Goal: Transaction & Acquisition: Book appointment/travel/reservation

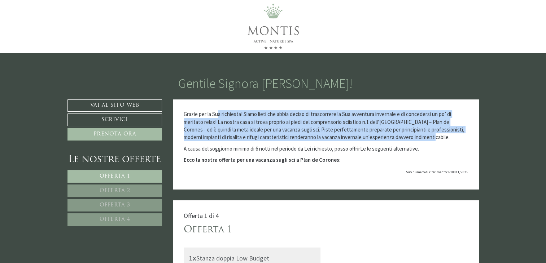
drag, startPoint x: 219, startPoint y: 118, endPoint x: 448, endPoint y: 137, distance: 229.1
click at [448, 137] on p "Grazie per la Sua richiesta! Siamo lieti che abbia deciso di trascorrere la Sua…" at bounding box center [326, 125] width 284 height 31
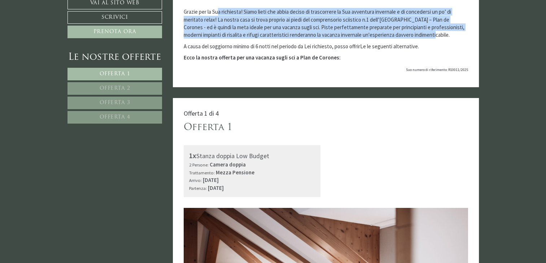
scroll to position [144, 0]
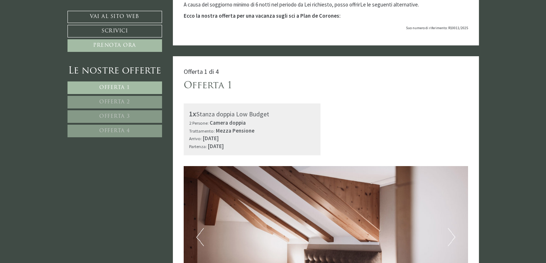
drag, startPoint x: 212, startPoint y: 130, endPoint x: 283, endPoint y: 148, distance: 73.7
click at [283, 148] on div "1x Stanza doppia Low Budget 2 Persone: Camera doppia Trattamento: Mezza Pension…" at bounding box center [252, 130] width 137 height 52
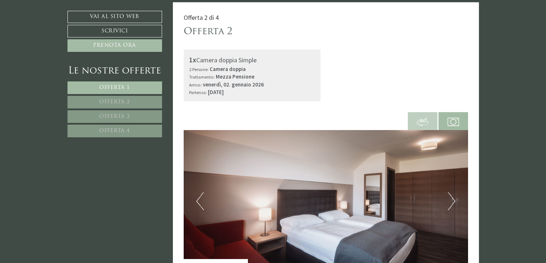
scroll to position [649, 0]
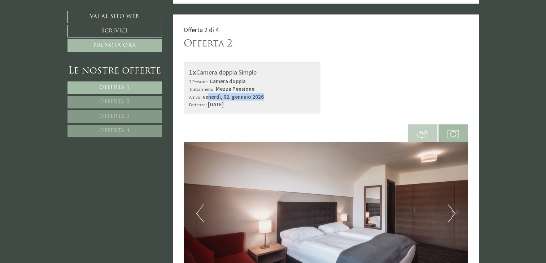
drag, startPoint x: 207, startPoint y: 86, endPoint x: 288, endPoint y: 88, distance: 81.5
click at [287, 93] on div "Arrivo: venerdì, 02. gennaio 2026 Partenza: martedì, 06. gennaio 2026" at bounding box center [252, 101] width 126 height 16
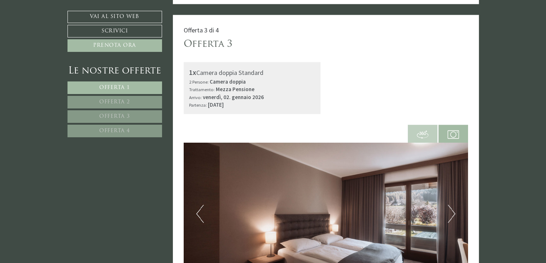
scroll to position [1154, 0]
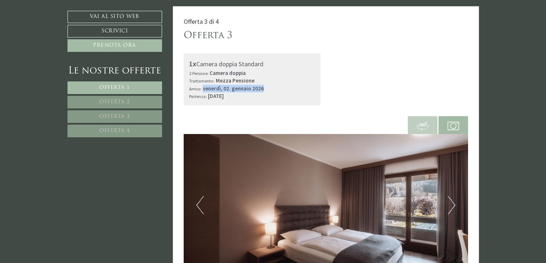
drag, startPoint x: 203, startPoint y: 73, endPoint x: 270, endPoint y: 74, distance: 66.4
click at [270, 85] on div "Arrivo: venerdì, 02. gennaio 2026 Partenza: martedì, 06. gennaio 2026" at bounding box center [252, 93] width 126 height 16
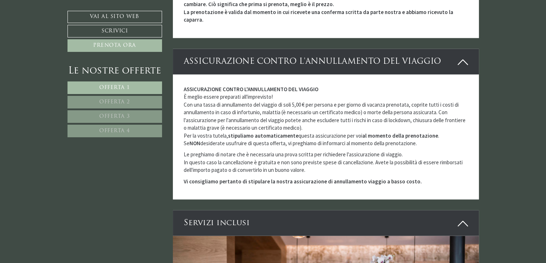
scroll to position [1731, 0]
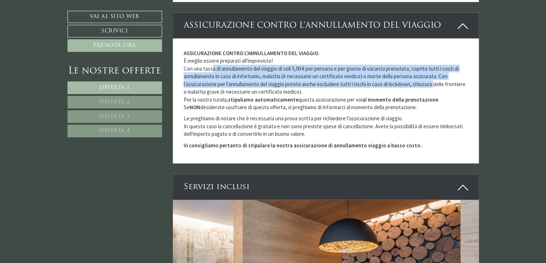
drag, startPoint x: 212, startPoint y: 47, endPoint x: 433, endPoint y: 57, distance: 221.3
click at [433, 57] on p "ASSICURAZIONE CONTRO L'ANNULLAMENTO DEL VIAGGIO È meglio essere preparati all'i…" at bounding box center [326, 80] width 284 height 62
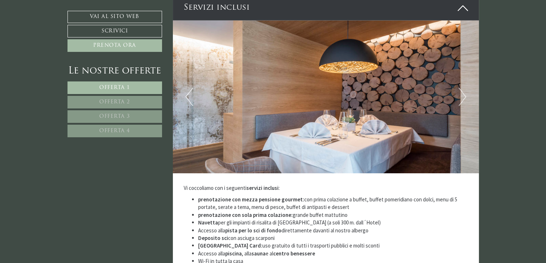
scroll to position [1912, 0]
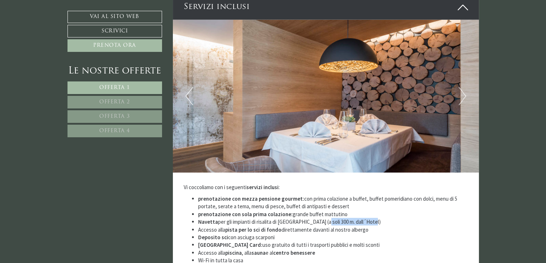
drag, startPoint x: 329, startPoint y: 199, endPoint x: 385, endPoint y: 197, distance: 56.7
click at [384, 218] on li "Navetta per gli impianti di risalita di Plan de Corones (a soli 300 m. dall´Hot…" at bounding box center [333, 222] width 270 height 8
click at [392, 218] on li "Navetta per gli impianti di risalita di Plan de Corones (a soli 300 m. dall´Hot…" at bounding box center [333, 222] width 270 height 8
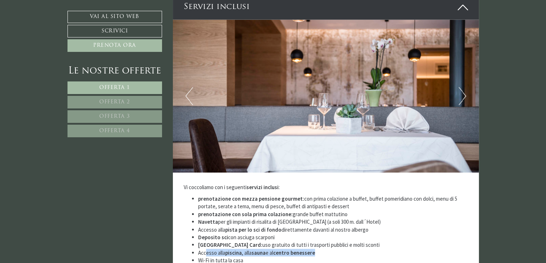
drag, startPoint x: 207, startPoint y: 230, endPoint x: 343, endPoint y: 228, distance: 136.0
click at [343, 249] on li "Accesso alla piscina , alla sauna e al centro benessere" at bounding box center [333, 253] width 270 height 8
click at [343, 257] on li "Wi-Fi in tutta la casa" at bounding box center [333, 261] width 270 height 8
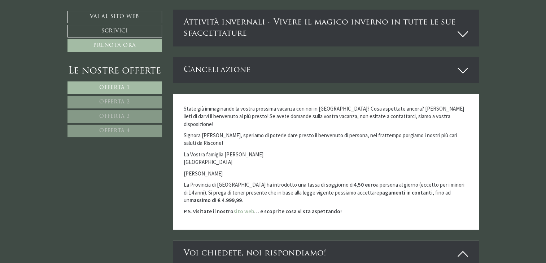
scroll to position [2416, 0]
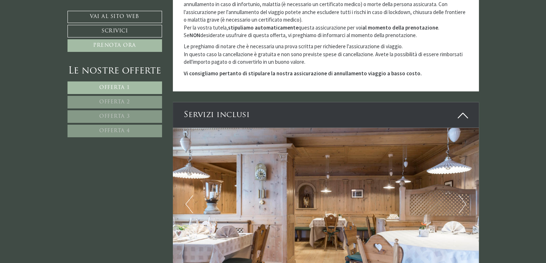
click at [137, 96] on link "Offerta 2" at bounding box center [114, 102] width 94 height 13
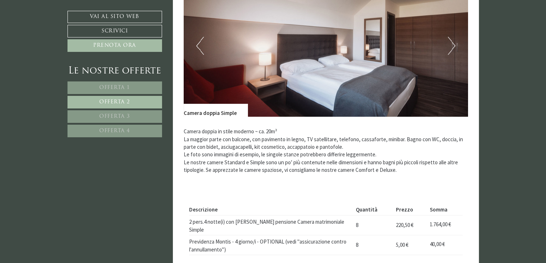
scroll to position [417, 0]
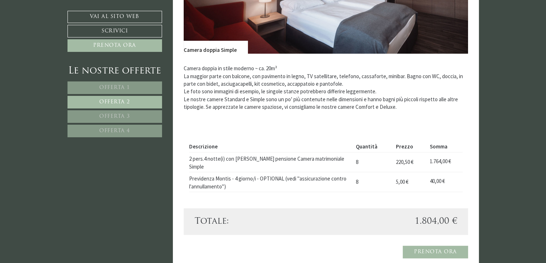
click at [125, 114] on span "Offerta 3" at bounding box center [114, 116] width 31 height 5
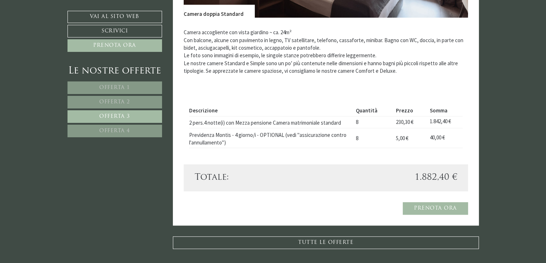
scroll to position [489, 0]
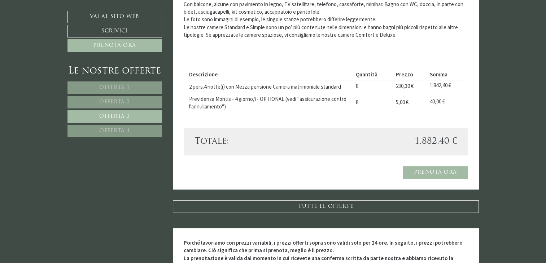
click at [104, 125] on link "Offerta 4" at bounding box center [114, 131] width 94 height 13
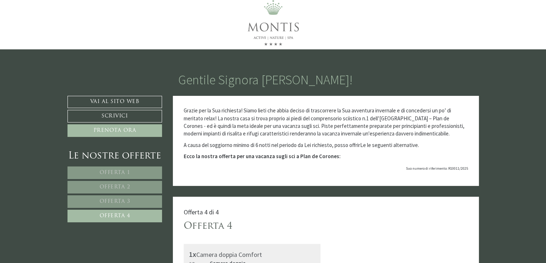
scroll to position [0, 0]
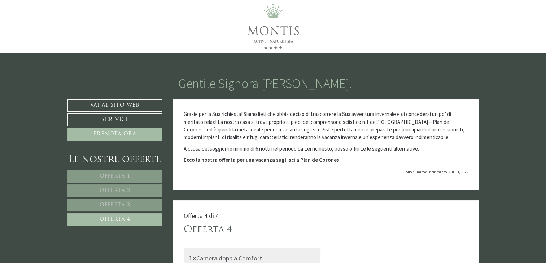
click at [134, 172] on link "Offerta 1" at bounding box center [114, 176] width 95 height 13
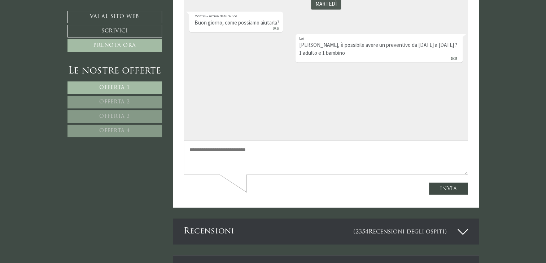
scroll to position [1535, 0]
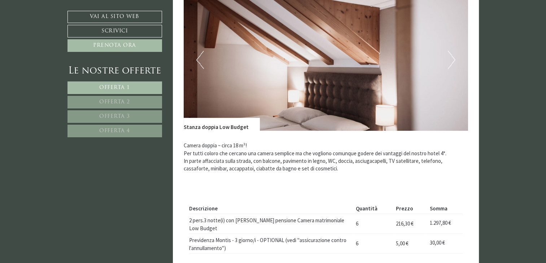
scroll to position [325, 0]
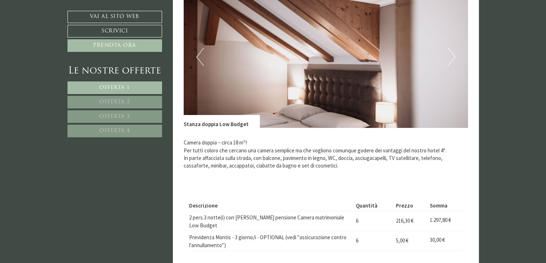
click at [138, 80] on div "Le nostre offerte Offerta 1 Offerta 2 Offerta 3 Offerta 4" at bounding box center [115, 105] width 97 height 81
click at [137, 84] on link "Offerta 1" at bounding box center [114, 88] width 94 height 13
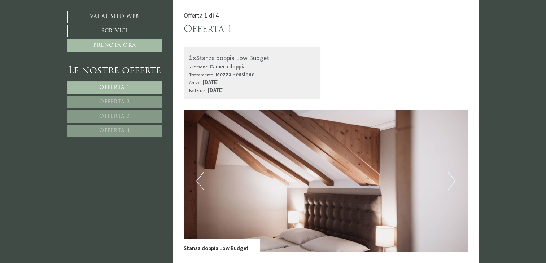
scroll to position [164, 0]
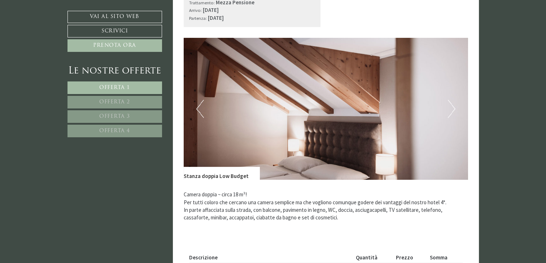
click at [139, 102] on link "Offerta 2" at bounding box center [114, 102] width 94 height 13
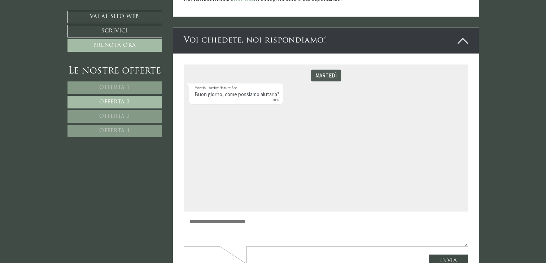
scroll to position [1499, 0]
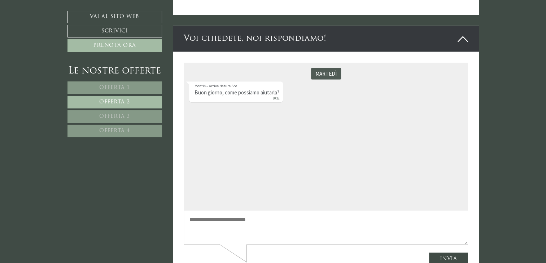
click at [212, 224] on textarea at bounding box center [326, 227] width 284 height 35
click at [360, 218] on textarea "**********" at bounding box center [326, 227] width 284 height 35
click at [359, 221] on textarea "**********" at bounding box center [326, 227] width 284 height 35
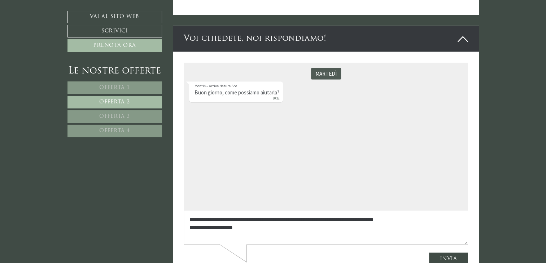
type textarea "**********"
click at [458, 258] on button "Invia" at bounding box center [448, 258] width 40 height 13
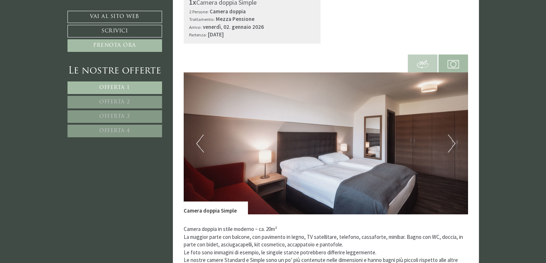
scroll to position [793, 0]
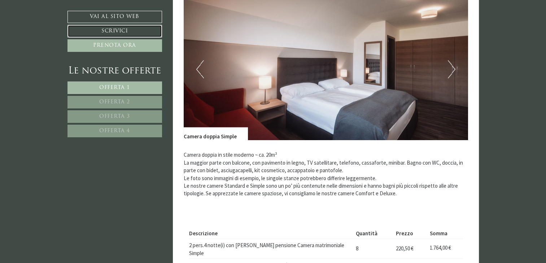
click at [91, 32] on link "Scrivici" at bounding box center [114, 31] width 94 height 13
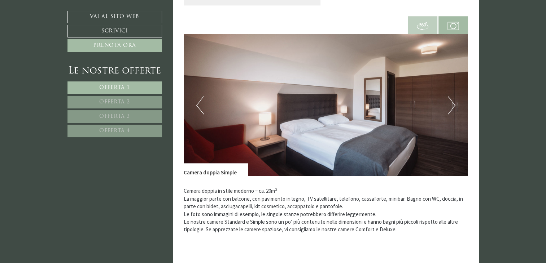
scroll to position [695, 0]
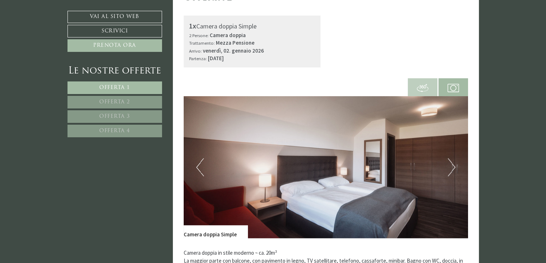
click at [449, 158] on button "Next" at bounding box center [452, 167] width 8 height 18
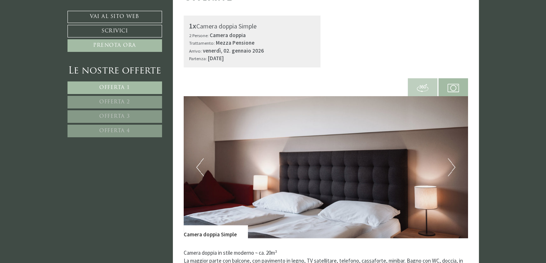
click at [452, 159] on button "Next" at bounding box center [452, 167] width 8 height 18
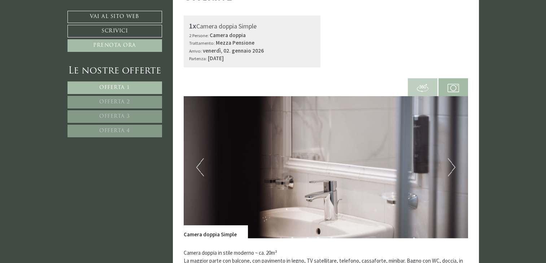
click at [452, 159] on button "Next" at bounding box center [452, 167] width 8 height 18
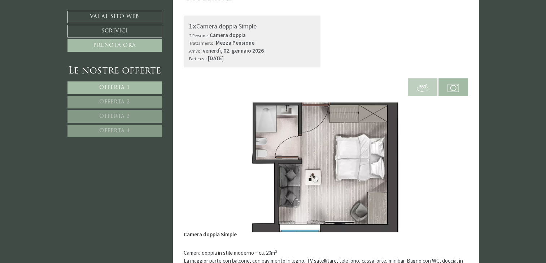
click at [452, 159] on button "Next" at bounding box center [452, 167] width 8 height 18
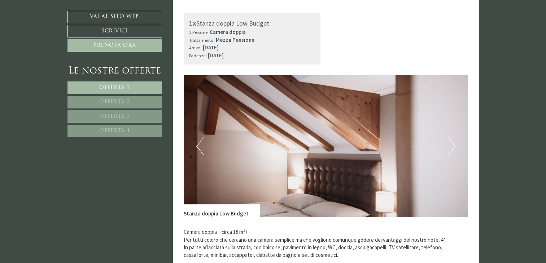
scroll to position [227, 0]
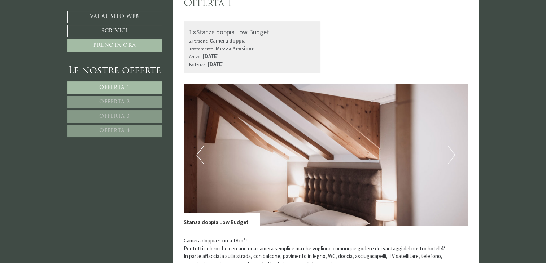
click at [455, 153] on img at bounding box center [326, 155] width 284 height 142
click at [453, 155] on button "Next" at bounding box center [452, 155] width 8 height 18
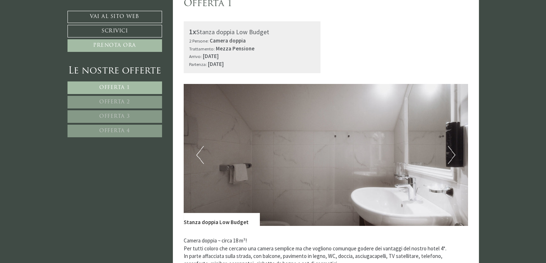
click at [453, 155] on button "Next" at bounding box center [452, 155] width 8 height 18
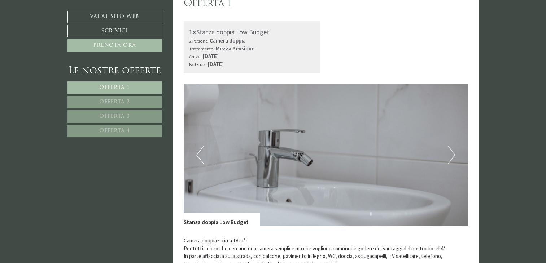
click at [453, 155] on button "Next" at bounding box center [452, 155] width 8 height 18
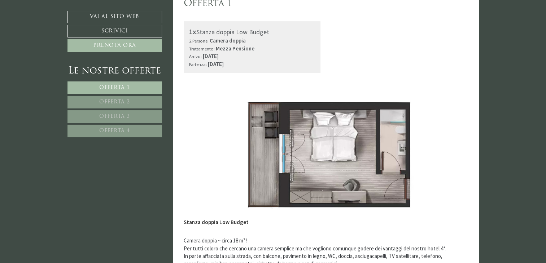
click at [453, 155] on button "Next" at bounding box center [452, 155] width 8 height 18
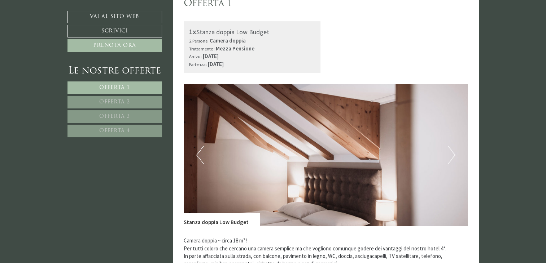
click at [453, 156] on button "Next" at bounding box center [452, 155] width 8 height 18
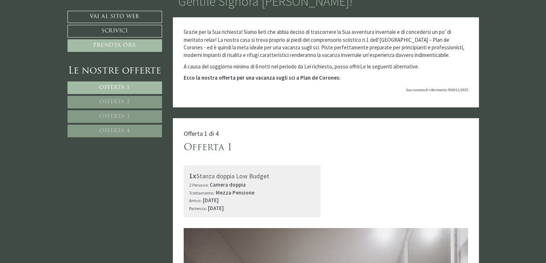
scroll to position [118, 0]
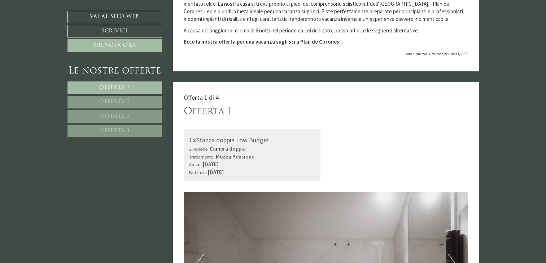
drag, startPoint x: 219, startPoint y: 162, endPoint x: 289, endPoint y: 171, distance: 70.2
click at [289, 172] on div "Arrivo: [DATE] Partenza: [DATE]" at bounding box center [252, 168] width 126 height 16
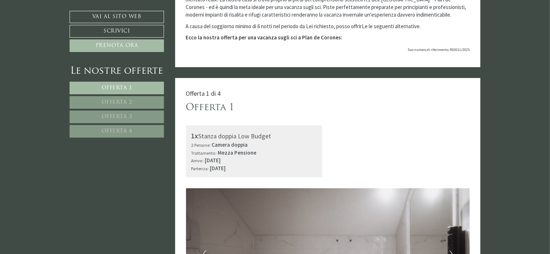
scroll to position [0, 0]
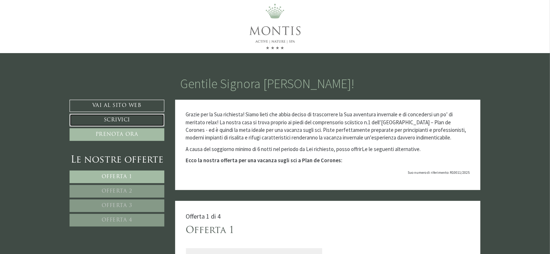
click at [131, 118] on link "Scrivici" at bounding box center [117, 120] width 95 height 13
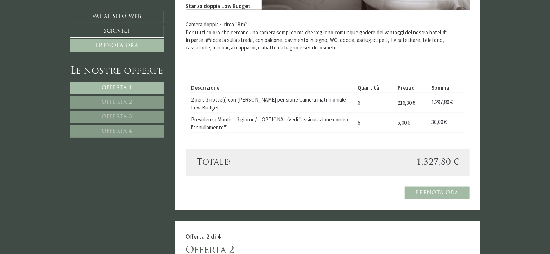
scroll to position [263, 0]
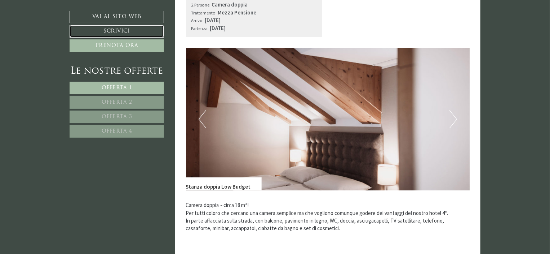
click at [133, 30] on link "Scrivici" at bounding box center [117, 31] width 94 height 13
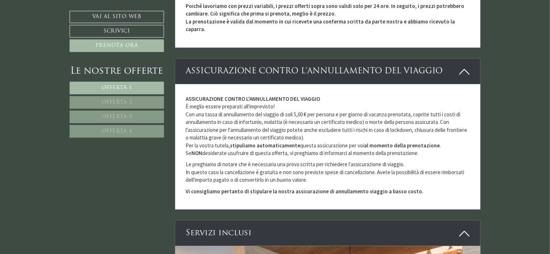
scroll to position [2427, 0]
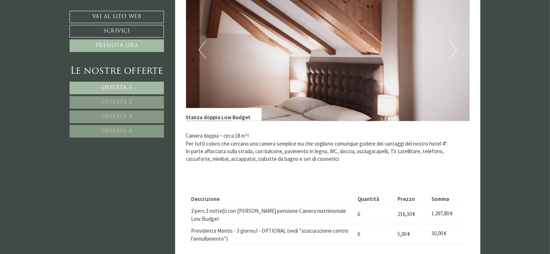
scroll to position [361, 0]
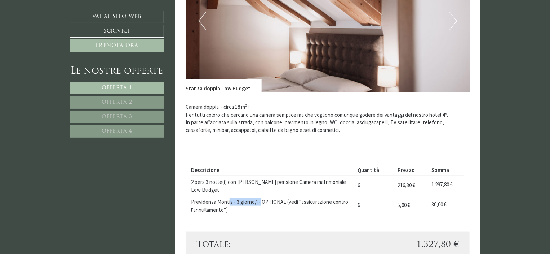
drag, startPoint x: 234, startPoint y: 193, endPoint x: 263, endPoint y: 194, distance: 29.2
click at [261, 195] on td "Previdenza Montis - 3 giorno/i - OPTIONAL (vedi "assicurazione contro l'annulla…" at bounding box center [274, 205] width 164 height 20
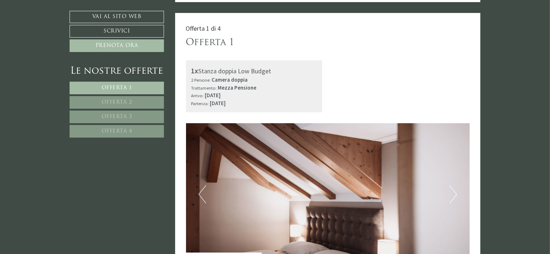
scroll to position [180, 0]
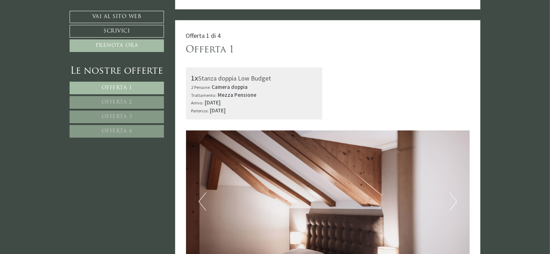
drag, startPoint x: 205, startPoint y: 104, endPoint x: 271, endPoint y: 100, distance: 66.1
click at [271, 100] on div "Arrivo: [DATE] Partenza: [DATE]" at bounding box center [255, 106] width 126 height 16
drag, startPoint x: 235, startPoint y: 112, endPoint x: 279, endPoint y: 108, distance: 44.2
click at [279, 108] on div "Arrivo: [DATE] Partenza: [DATE]" at bounding box center [255, 106] width 126 height 16
drag, startPoint x: 203, startPoint y: 103, endPoint x: 270, endPoint y: 109, distance: 66.6
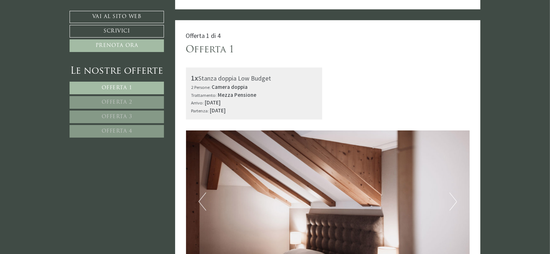
click at [270, 109] on div "Arrivo: [DATE] Partenza: [DATE]" at bounding box center [255, 106] width 126 height 16
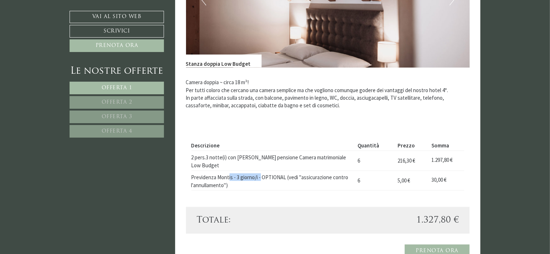
scroll to position [397, 0]
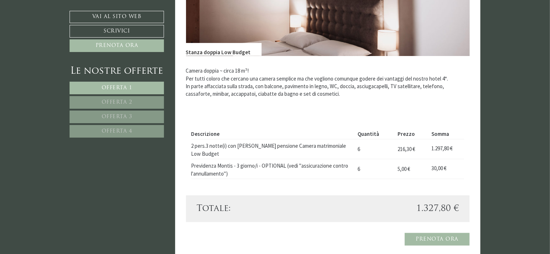
drag, startPoint x: 417, startPoint y: 200, endPoint x: 459, endPoint y: 195, distance: 42.1
click at [459, 202] on div "1.327,80 €" at bounding box center [396, 208] width 137 height 12
click at [318, 195] on div "Totale: 1.327,80 €" at bounding box center [328, 208] width 284 height 27
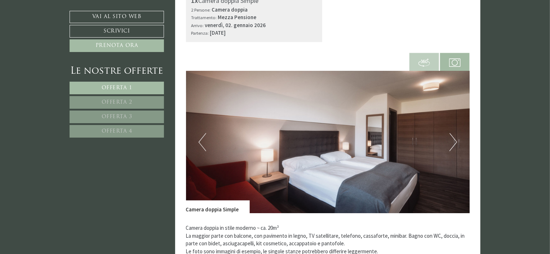
scroll to position [721, 0]
click at [456, 134] on button "Next" at bounding box center [454, 141] width 8 height 18
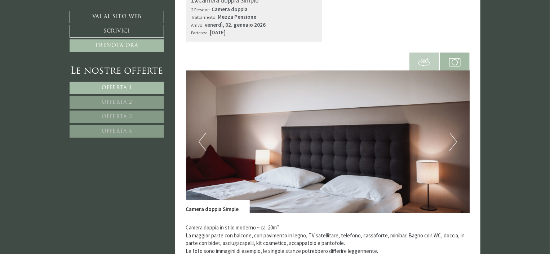
click at [456, 134] on button "Next" at bounding box center [454, 141] width 8 height 18
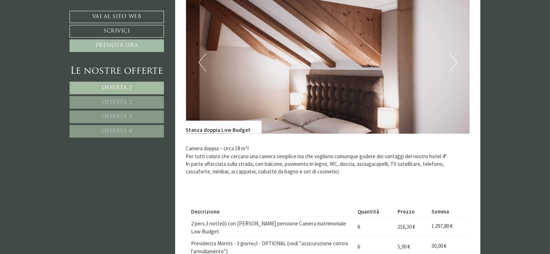
scroll to position [216, 0]
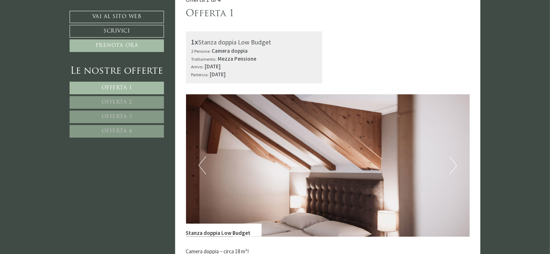
click at [453, 170] on button "Next" at bounding box center [454, 165] width 8 height 18
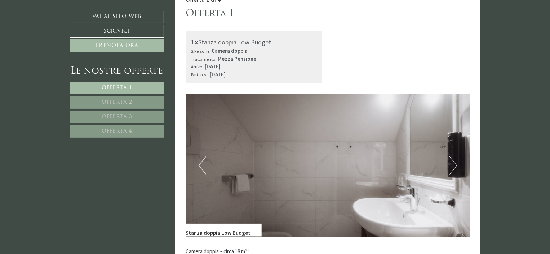
click at [450, 168] on button "Next" at bounding box center [454, 165] width 8 height 18
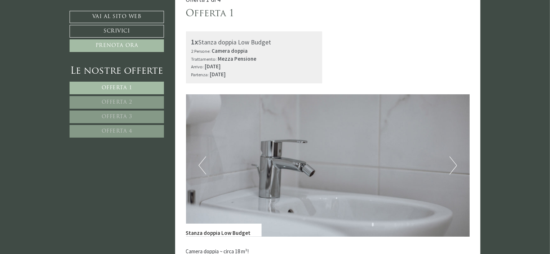
click at [448, 167] on img at bounding box center [328, 165] width 284 height 142
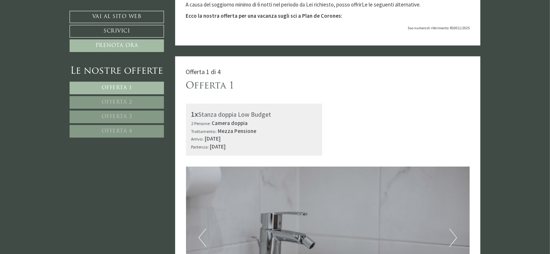
scroll to position [289, 0]
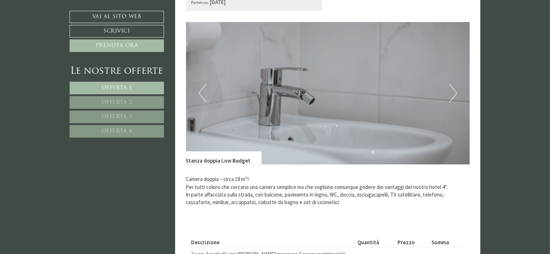
click at [453, 93] on button "Next" at bounding box center [454, 93] width 8 height 18
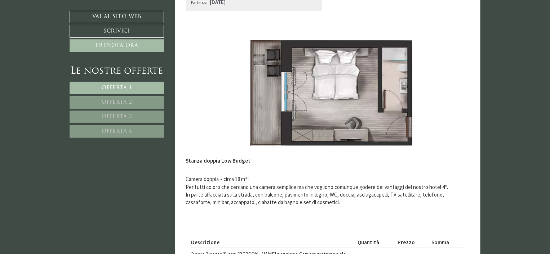
click at [453, 93] on button "Next" at bounding box center [454, 93] width 8 height 18
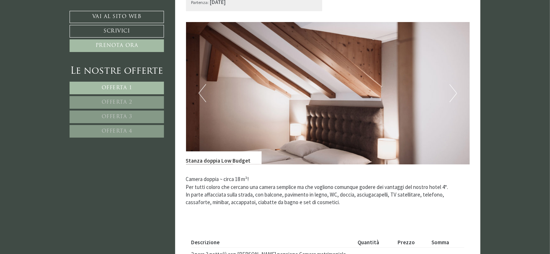
click at [453, 93] on button "Next" at bounding box center [454, 93] width 8 height 18
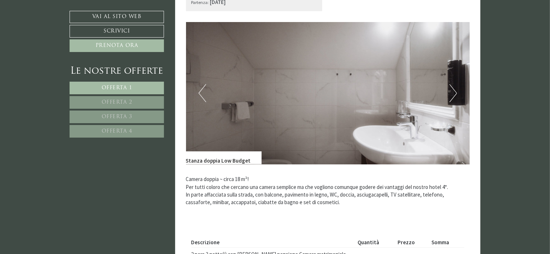
click at [453, 93] on button "Next" at bounding box center [454, 93] width 8 height 18
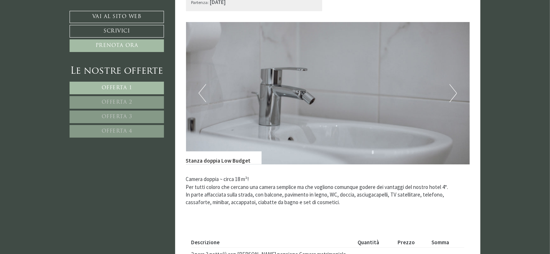
click at [453, 95] on button "Next" at bounding box center [454, 93] width 8 height 18
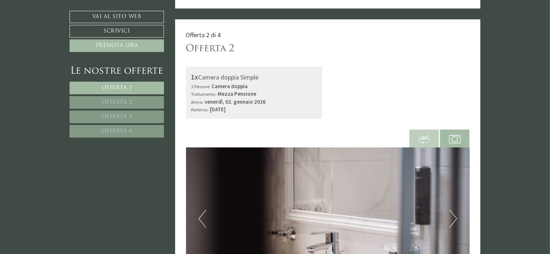
scroll to position [649, 0]
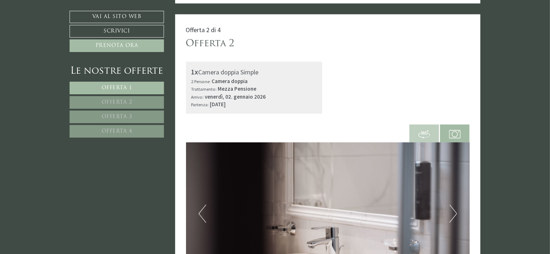
click at [451, 208] on button "Next" at bounding box center [454, 213] width 8 height 18
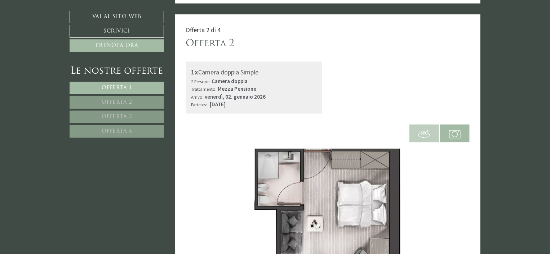
click at [451, 208] on button "Next" at bounding box center [454, 213] width 8 height 18
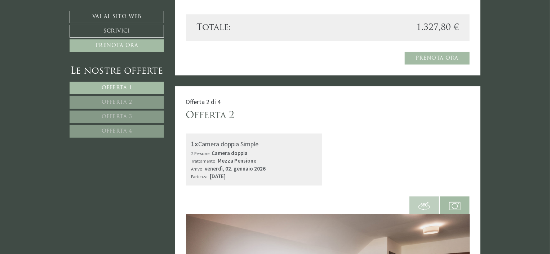
scroll to position [577, 0]
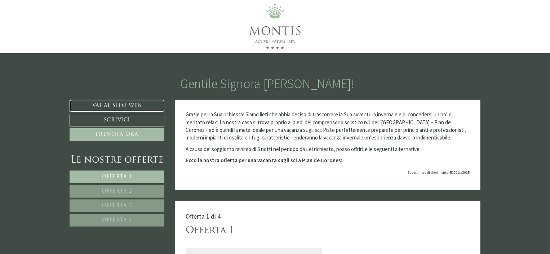
click at [121, 102] on link "Vai al sito web" at bounding box center [117, 106] width 95 height 12
